Goal: Information Seeking & Learning: Learn about a topic

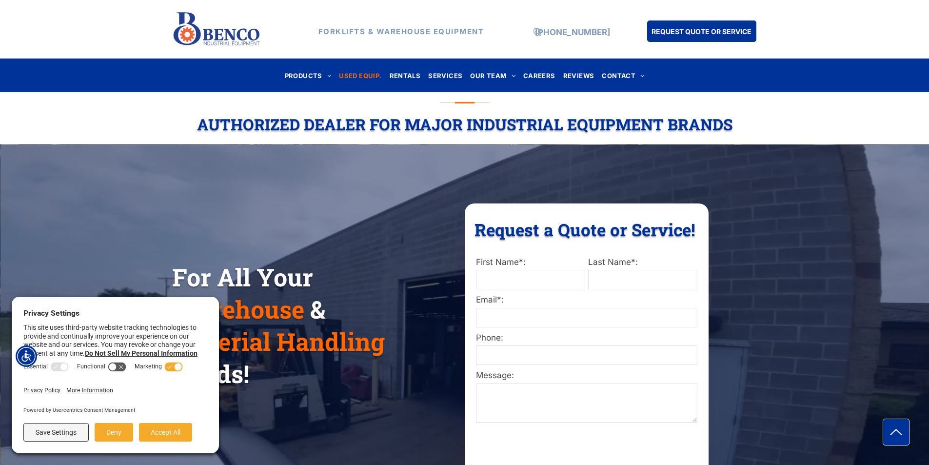
click at [361, 72] on span "USED EQUIP." at bounding box center [360, 75] width 42 height 13
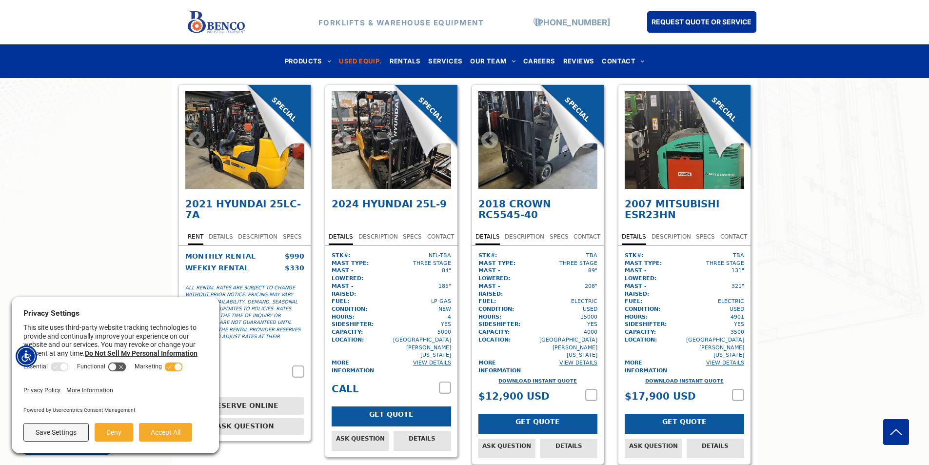
scroll to position [488, 0]
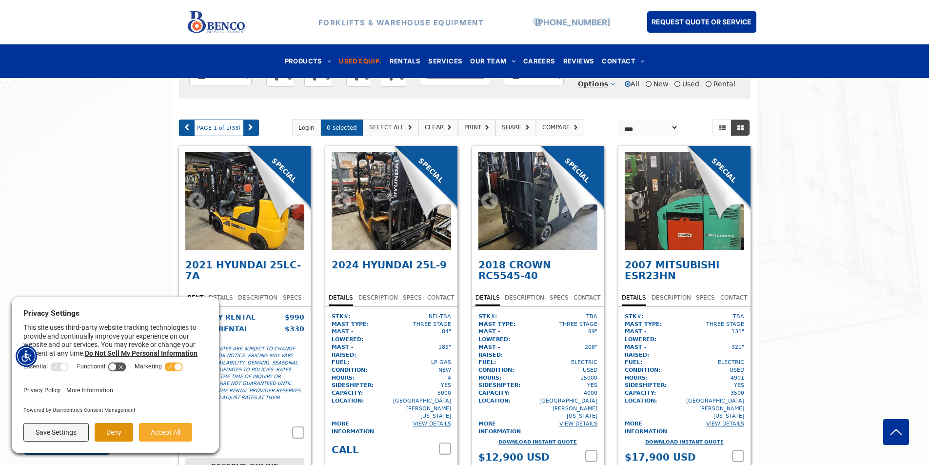
click at [109, 432] on button "Deny" at bounding box center [114, 432] width 39 height 19
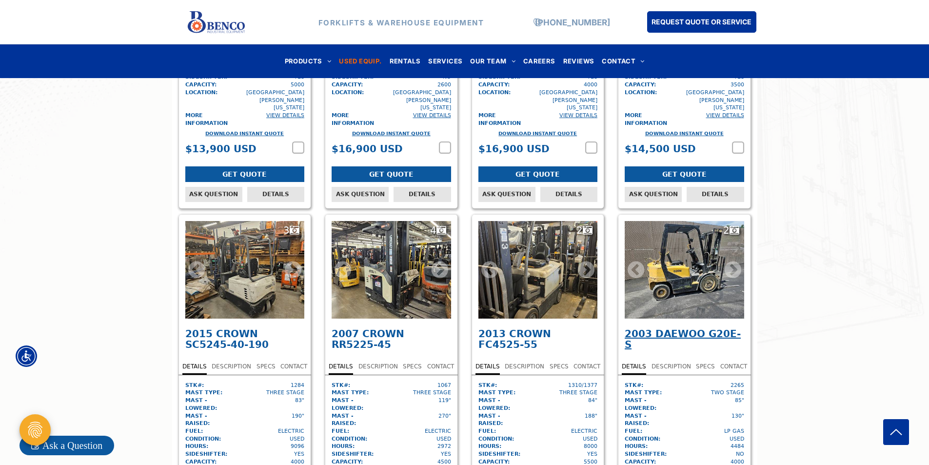
scroll to position [1561, 0]
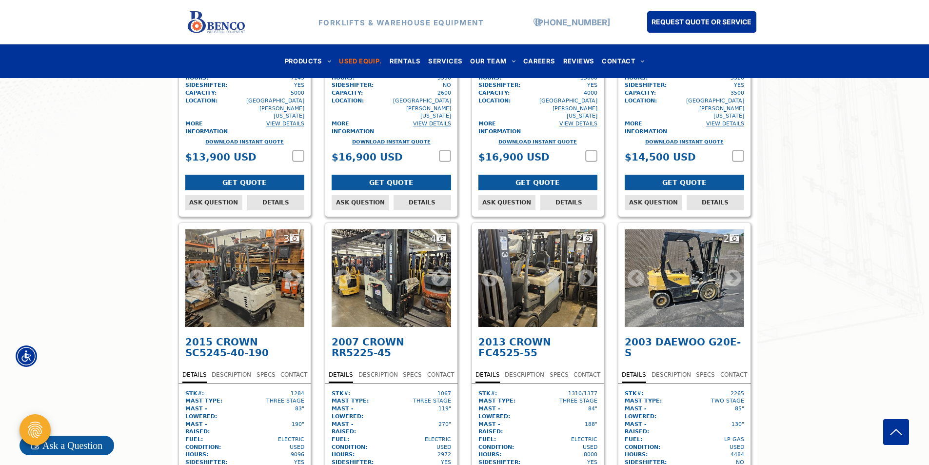
click at [662, 229] on div "2" at bounding box center [684, 278] width 119 height 98
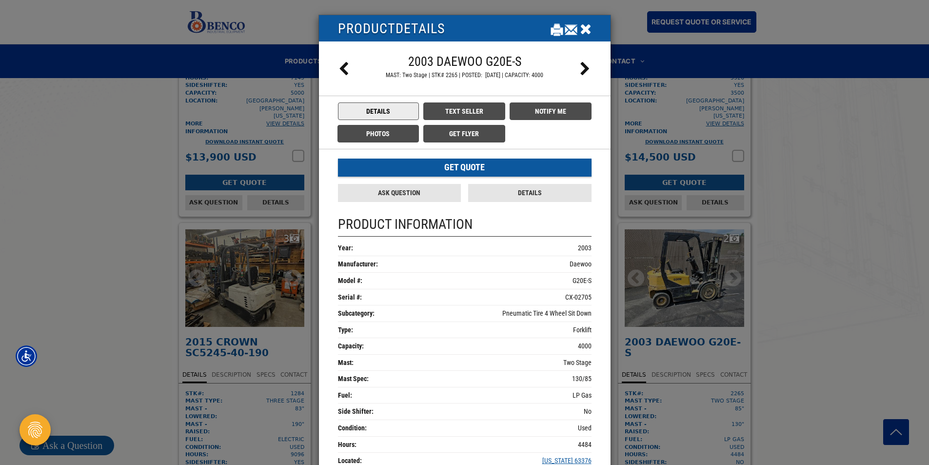
click at [581, 22] on icon "Close" at bounding box center [586, 28] width 12 height 15
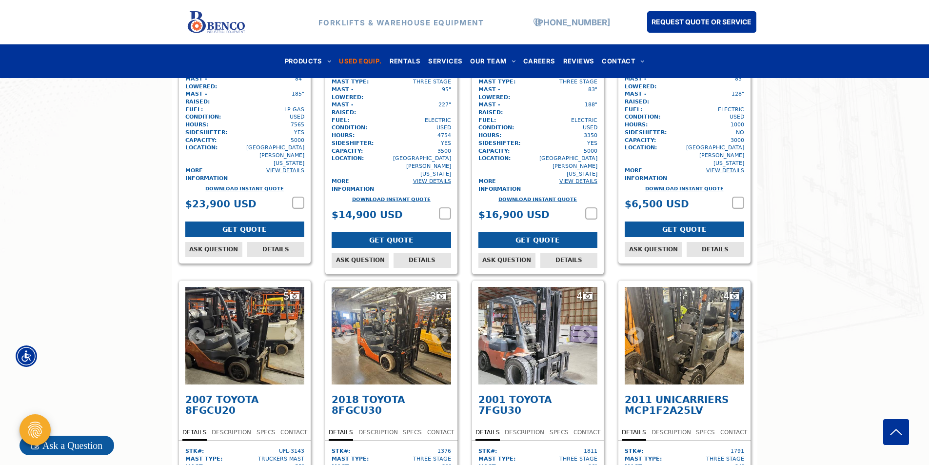
scroll to position [3024, 0]
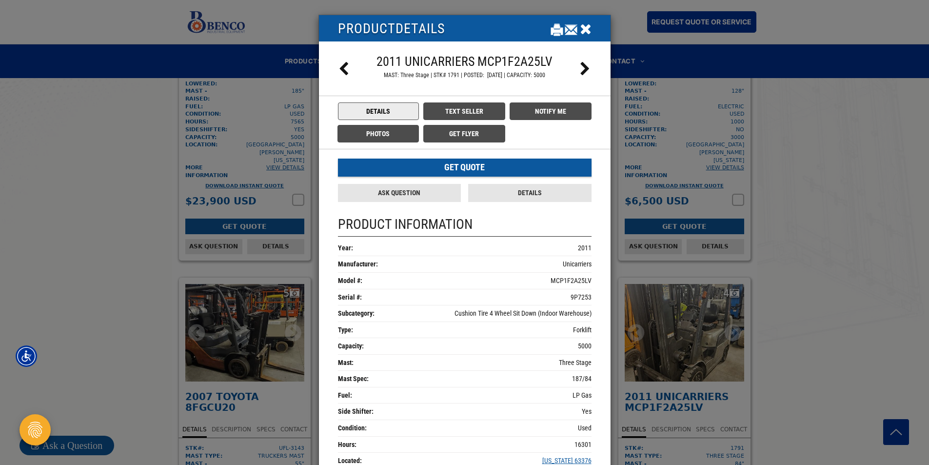
click at [583, 32] on icon "Close" at bounding box center [586, 28] width 12 height 15
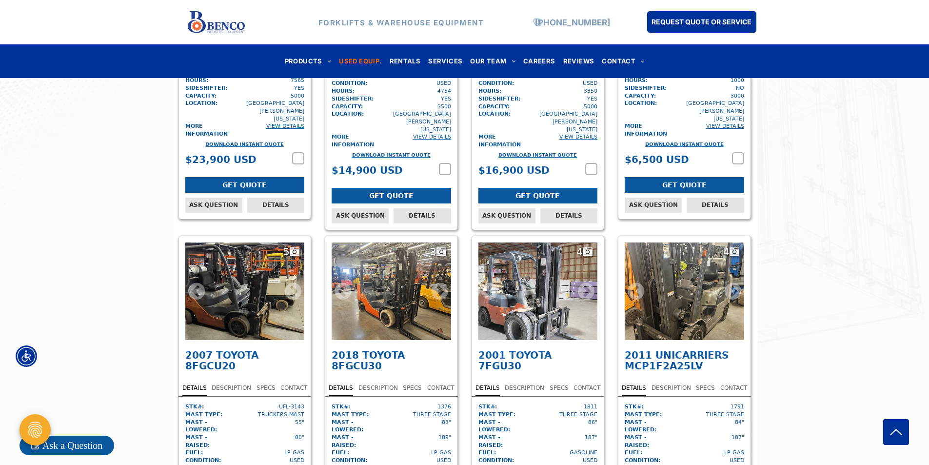
scroll to position [2877, 0]
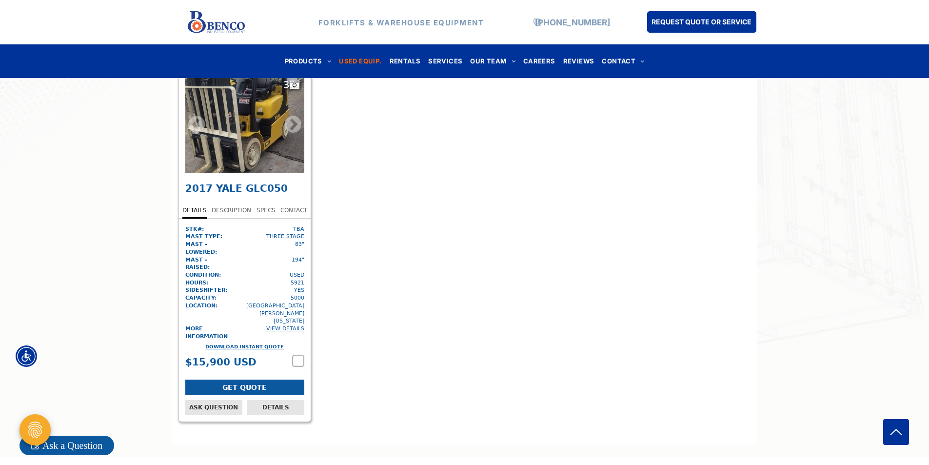
scroll to position [3414, 0]
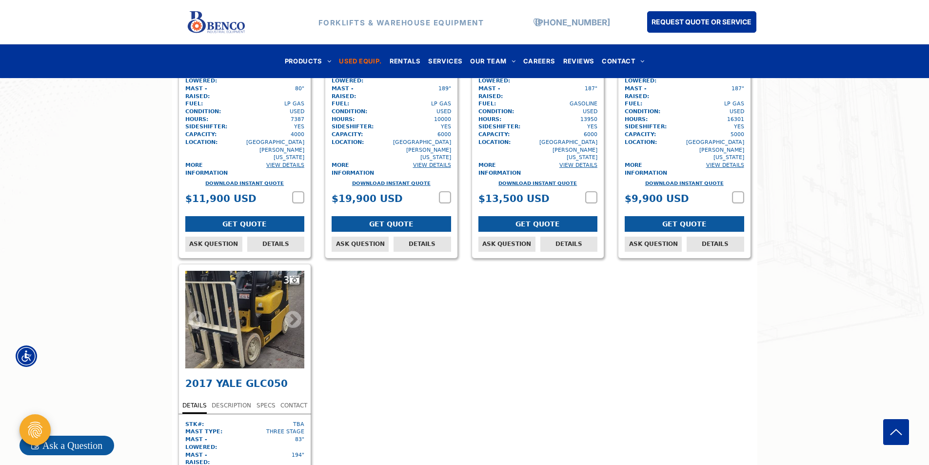
scroll to position [3024, 0]
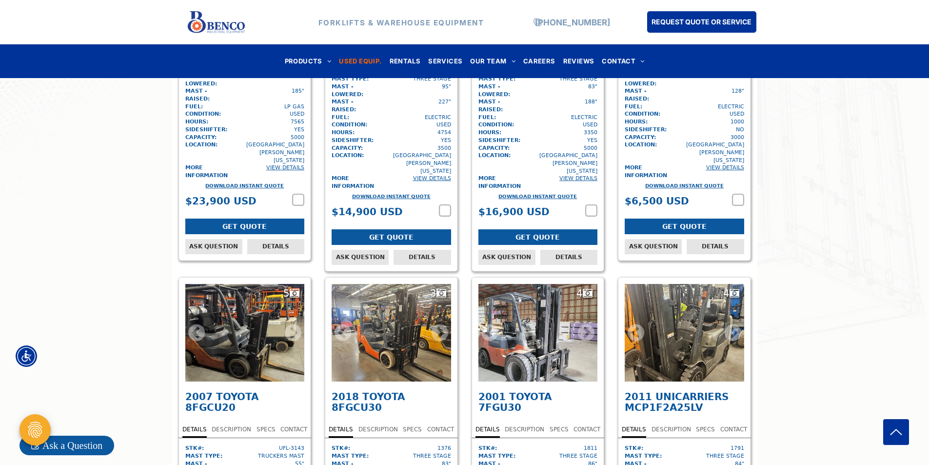
scroll to position [1561, 0]
